Goal: Task Accomplishment & Management: Use online tool/utility

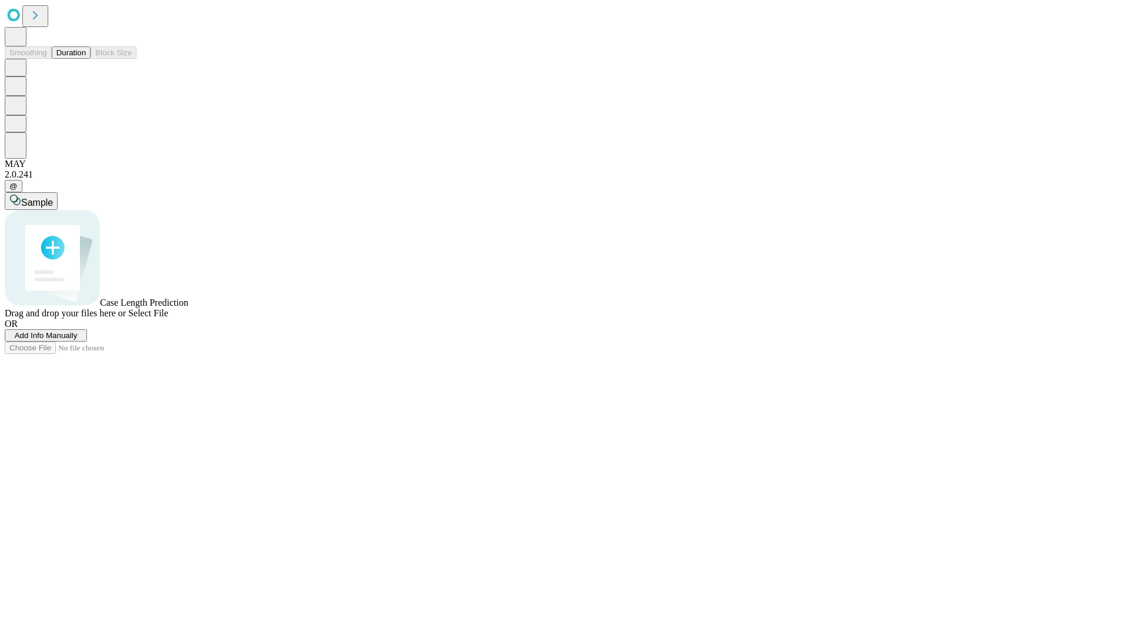
click at [86, 59] on button "Duration" at bounding box center [71, 52] width 39 height 12
click at [168, 318] on span "Select File" at bounding box center [148, 313] width 40 height 10
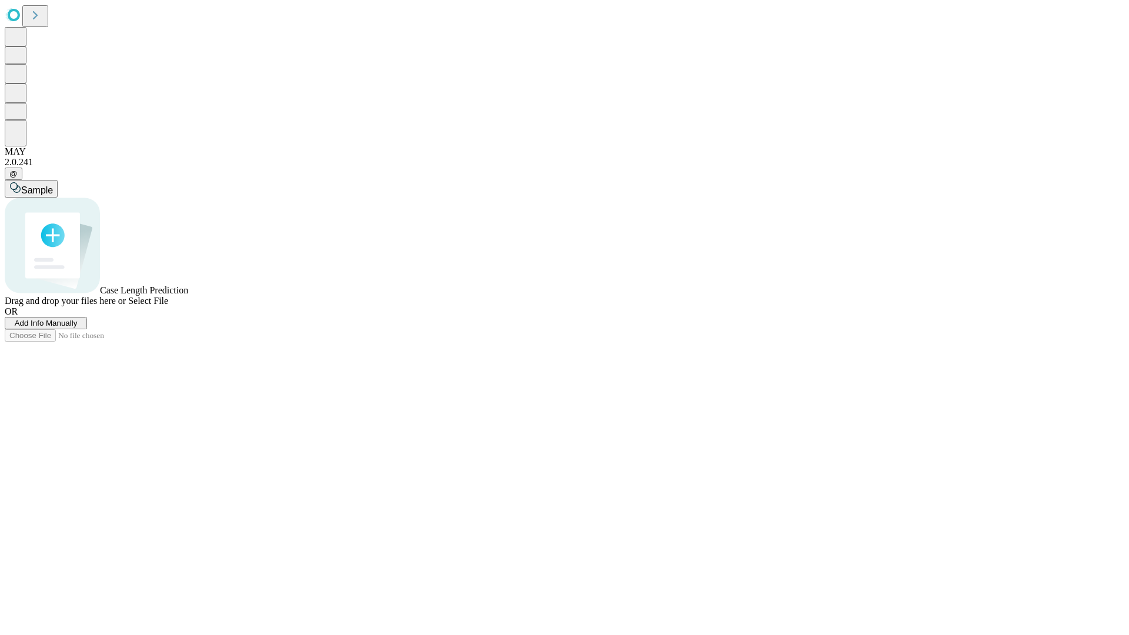
click at [168, 306] on span "Select File" at bounding box center [148, 301] width 40 height 10
